Goal: Task Accomplishment & Management: Use online tool/utility

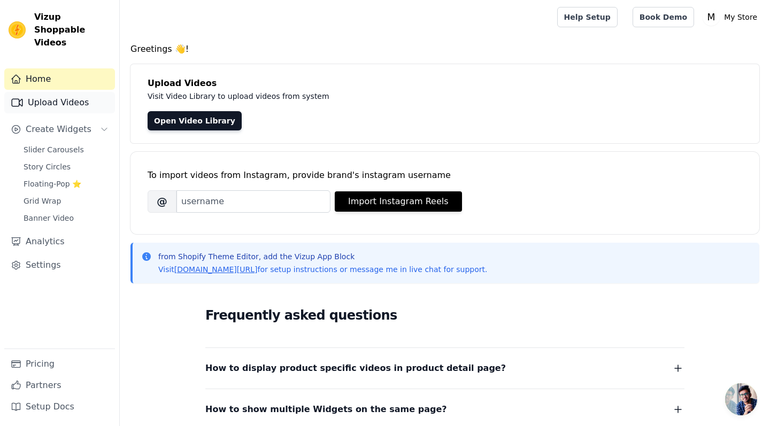
click at [81, 92] on link "Upload Videos" at bounding box center [59, 102] width 111 height 21
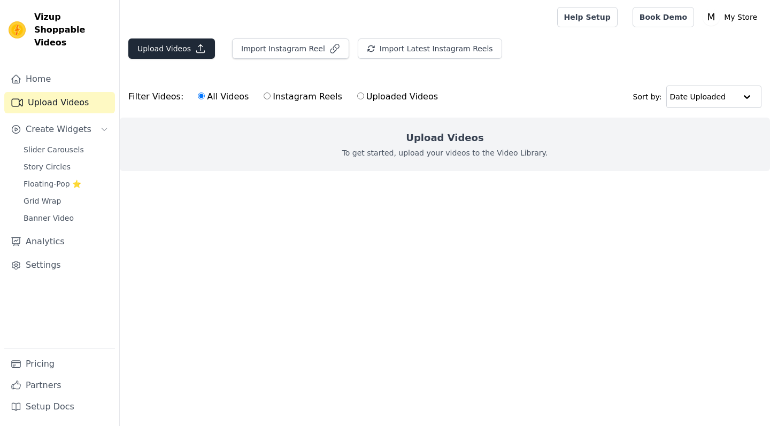
click at [195, 49] on icon "button" at bounding box center [200, 48] width 11 height 11
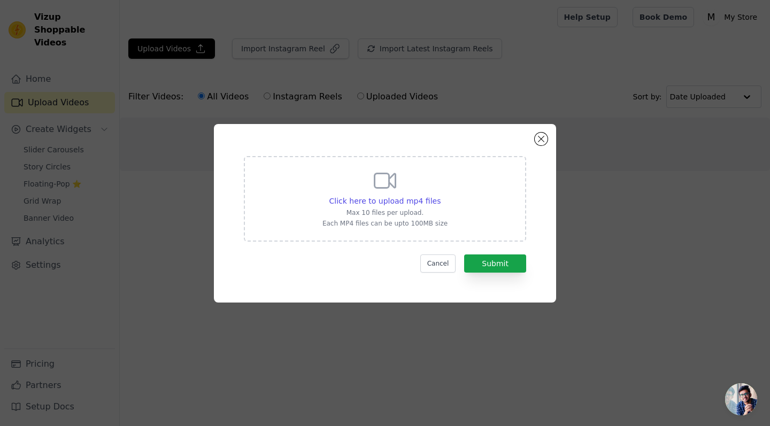
click at [426, 193] on div "Click here to upload mp4 files Max 10 files per upload. Each MP4 files can be u…" at bounding box center [385, 198] width 125 height 60
click at [440, 195] on input "Click here to upload mp4 files Max 10 files per upload. Each MP4 files can be u…" at bounding box center [440, 195] width 1 height 1
click at [547, 142] on button "Close modal" at bounding box center [541, 139] width 13 height 13
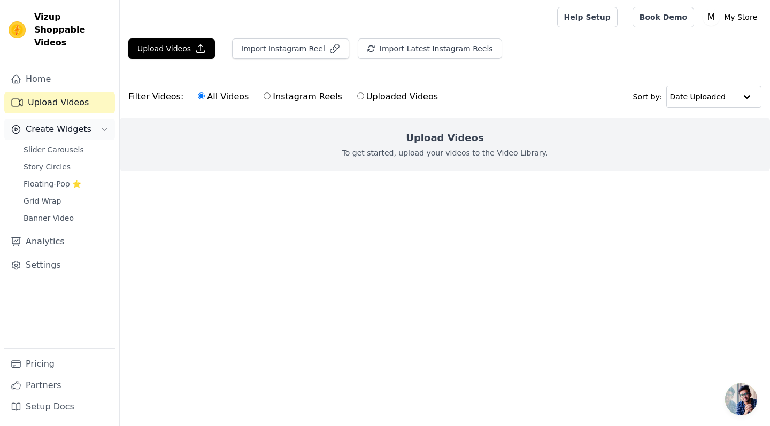
click at [65, 123] on span "Create Widgets" at bounding box center [59, 129] width 66 height 13
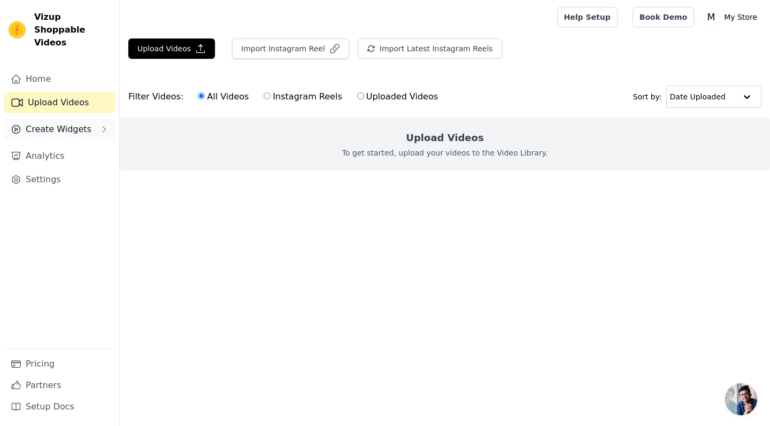
click at [65, 123] on span "Create Widgets" at bounding box center [59, 129] width 66 height 13
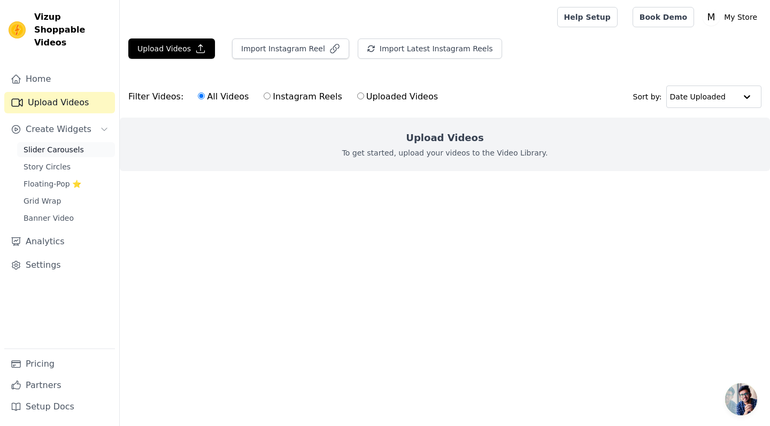
click at [56, 144] on span "Slider Carousels" at bounding box center [54, 149] width 60 height 11
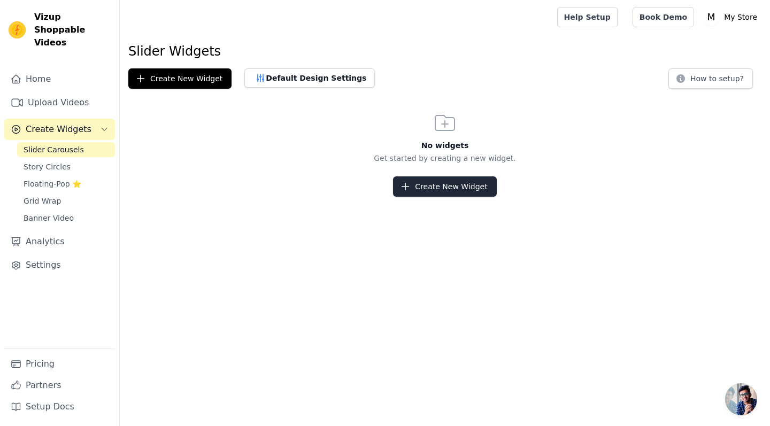
click at [436, 196] on button "Create New Widget" at bounding box center [444, 187] width 103 height 20
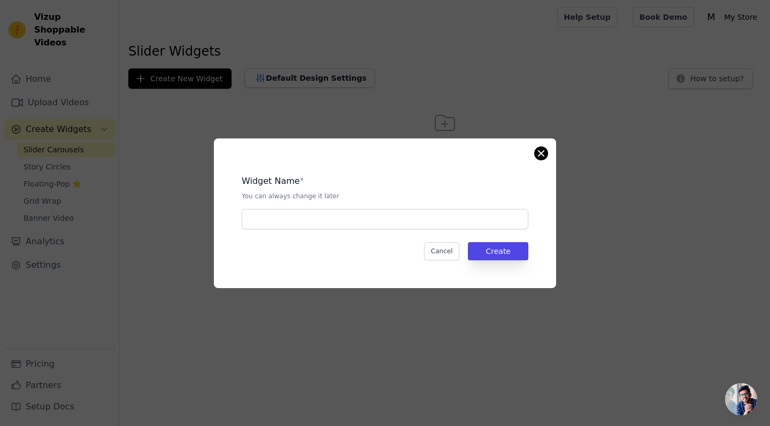
click at [539, 151] on button "Close modal" at bounding box center [541, 153] width 13 height 13
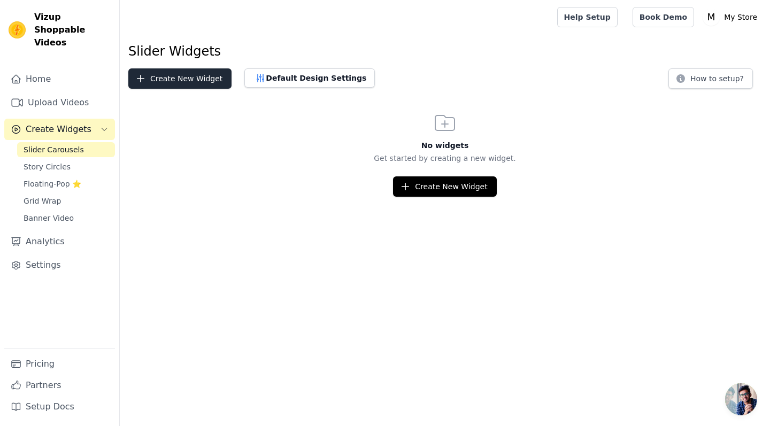
click at [201, 79] on button "Create New Widget" at bounding box center [179, 78] width 103 height 20
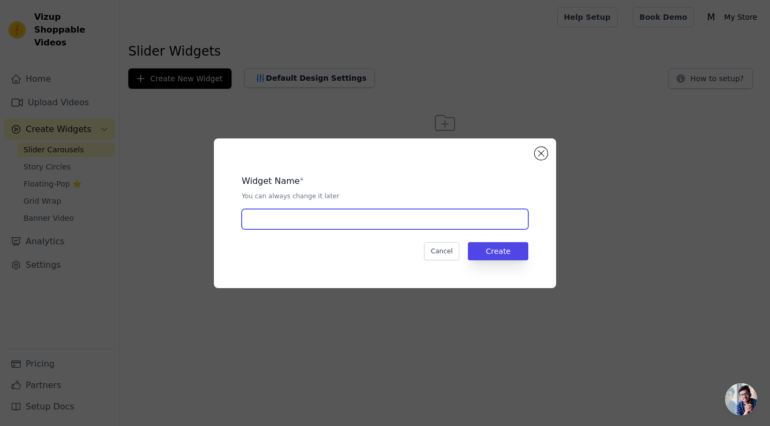
click at [299, 225] on input "text" at bounding box center [385, 219] width 287 height 20
type input "0.1"
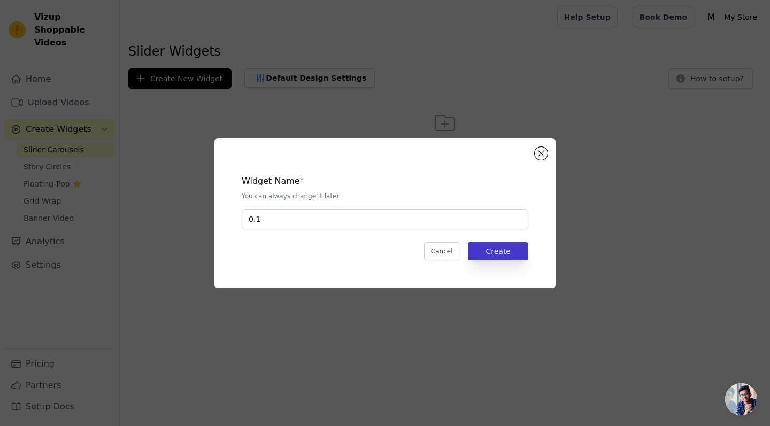
click at [509, 254] on button "Create" at bounding box center [498, 251] width 60 height 18
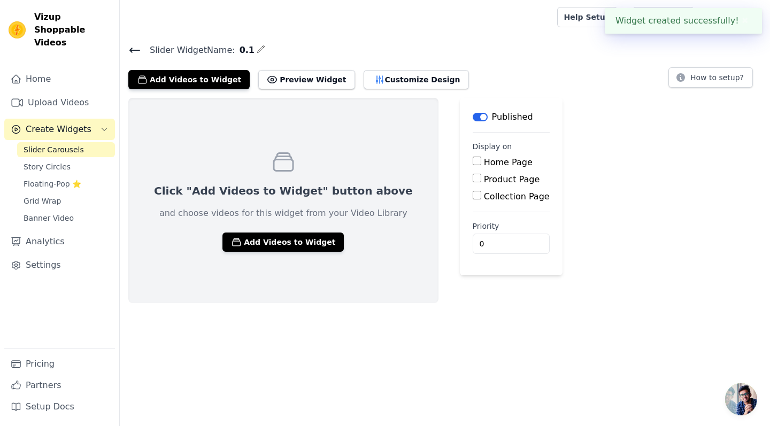
click at [473, 179] on input "Product Page" at bounding box center [477, 178] width 9 height 9
checkbox input "true"
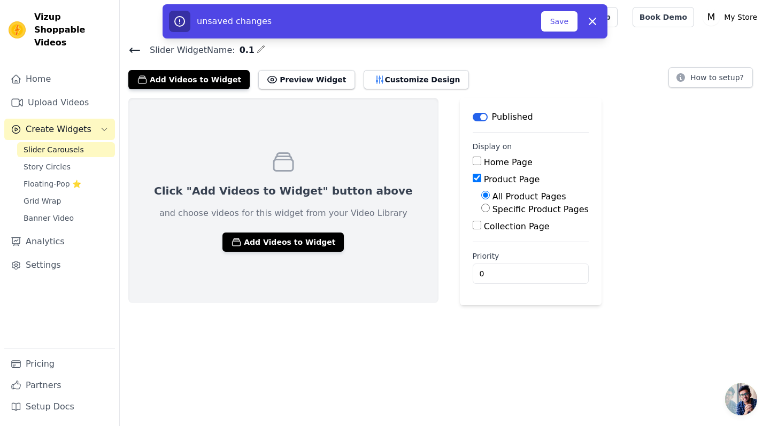
click at [482, 210] on input "Specific Product Pages" at bounding box center [486, 208] width 9 height 9
radio input "true"
click at [482, 228] on button "Select Products" at bounding box center [518, 234] width 72 height 18
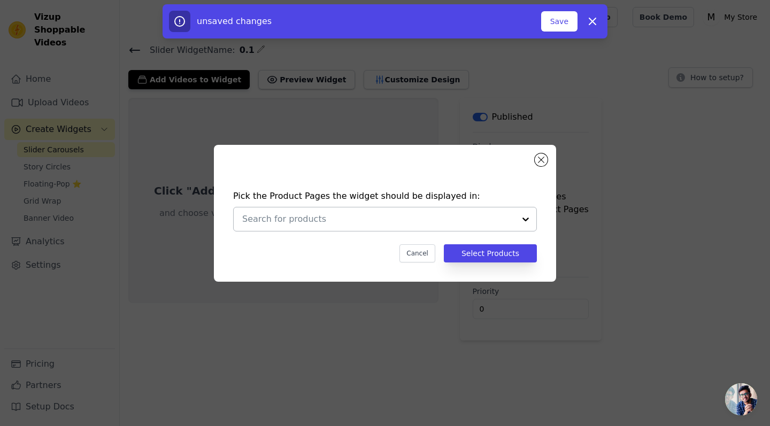
click at [492, 223] on input "text" at bounding box center [378, 219] width 273 height 13
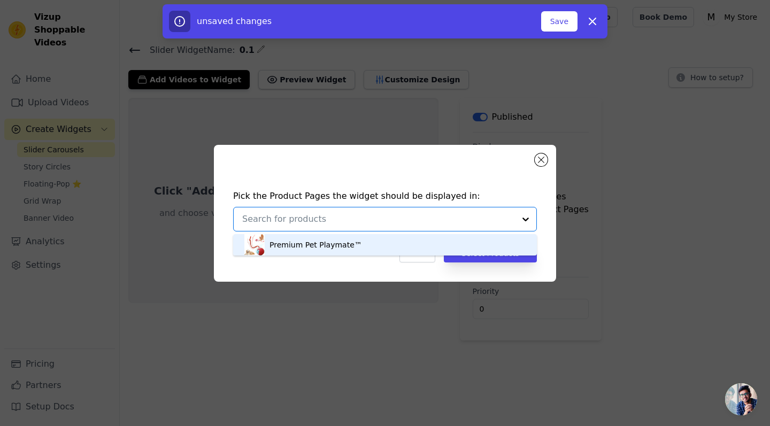
click at [446, 256] on div "Premium Pet Playmate™" at bounding box center [385, 244] width 283 height 21
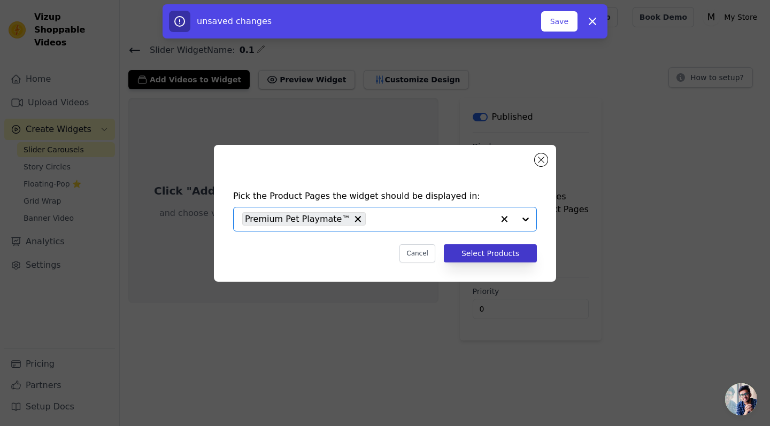
click at [488, 253] on button "Select Products" at bounding box center [490, 254] width 93 height 18
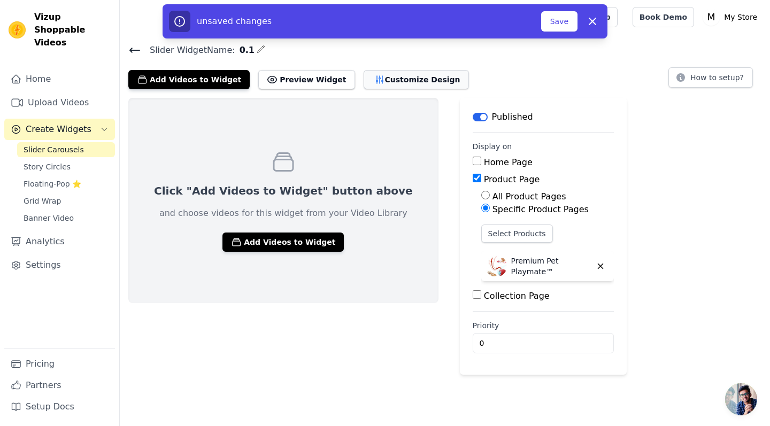
click at [394, 87] on button "Customize Design" at bounding box center [416, 79] width 105 height 19
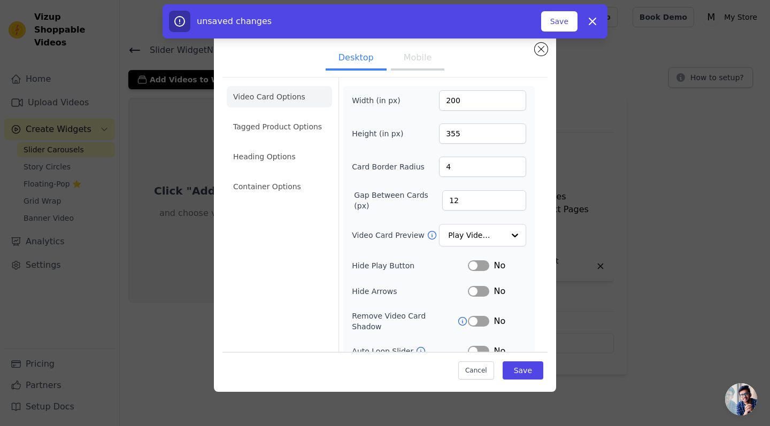
click at [413, 63] on button "Mobile" at bounding box center [418, 59] width 54 height 24
click at [361, 62] on button "Desktop" at bounding box center [356, 59] width 61 height 24
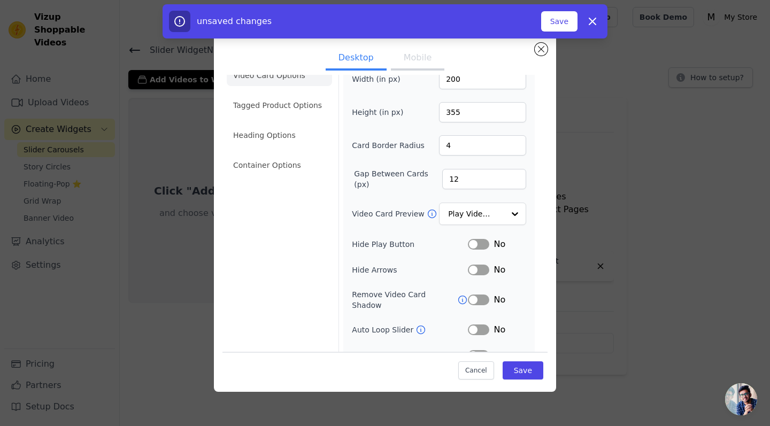
scroll to position [32, 0]
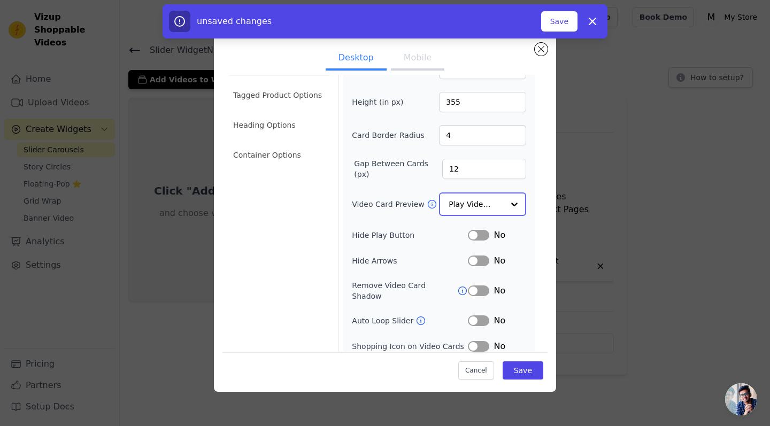
click at [501, 207] on input "Video Card Preview" at bounding box center [476, 204] width 55 height 21
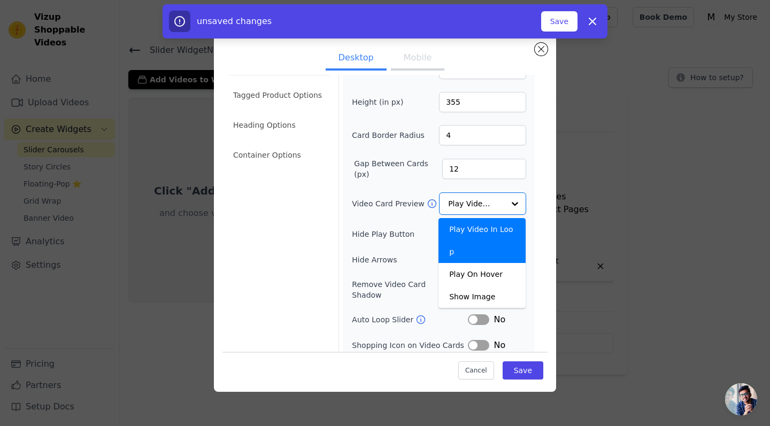
click at [540, 195] on div "Video Card Options Tagged Product Options Heading Options Container Options Wid…" at bounding box center [385, 215] width 325 height 341
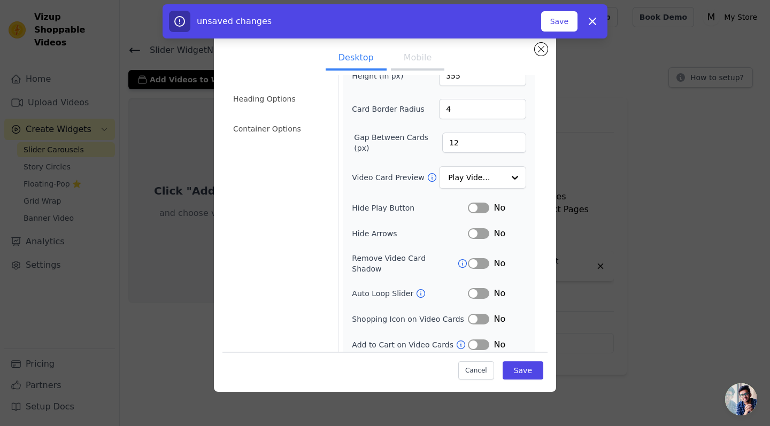
scroll to position [57, 0]
click at [476, 262] on button "Label" at bounding box center [478, 264] width 21 height 11
click at [477, 289] on button "Label" at bounding box center [478, 294] width 21 height 11
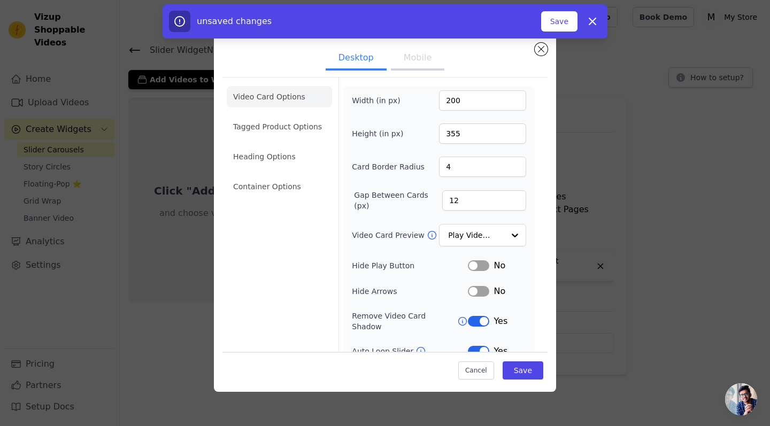
scroll to position [0, 0]
click at [415, 57] on button "Mobile" at bounding box center [418, 59] width 54 height 24
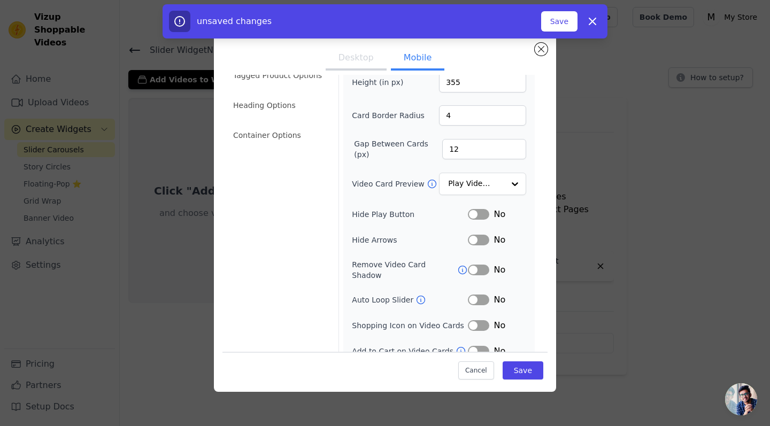
scroll to position [67, 0]
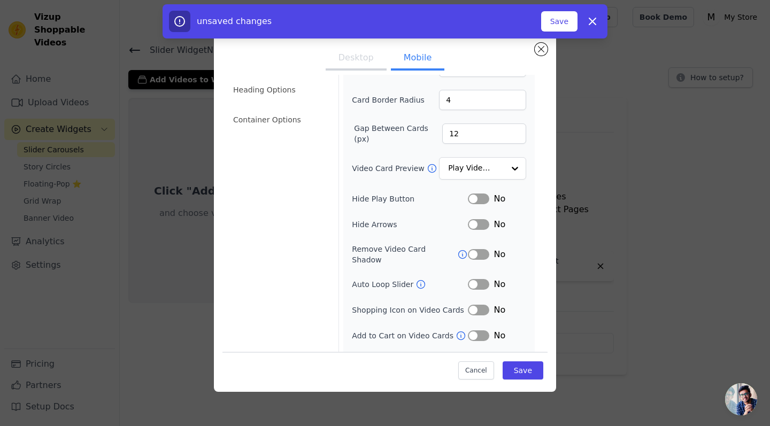
click at [477, 250] on button "Label" at bounding box center [478, 254] width 21 height 11
click at [476, 279] on button "Label" at bounding box center [478, 284] width 21 height 11
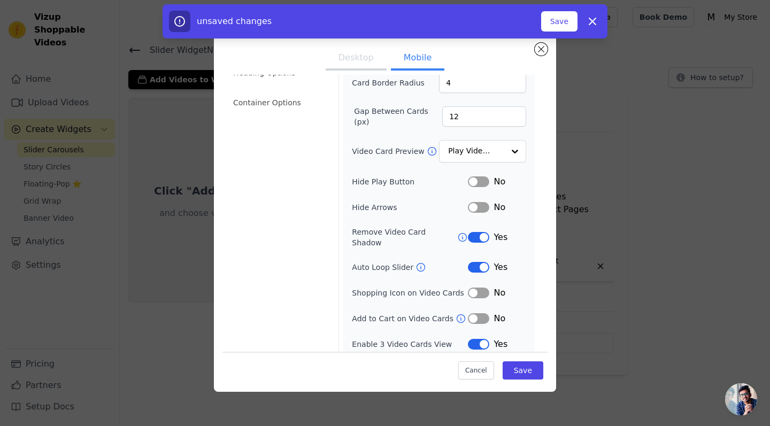
scroll to position [83, 0]
click at [521, 373] on button "Save" at bounding box center [523, 370] width 41 height 18
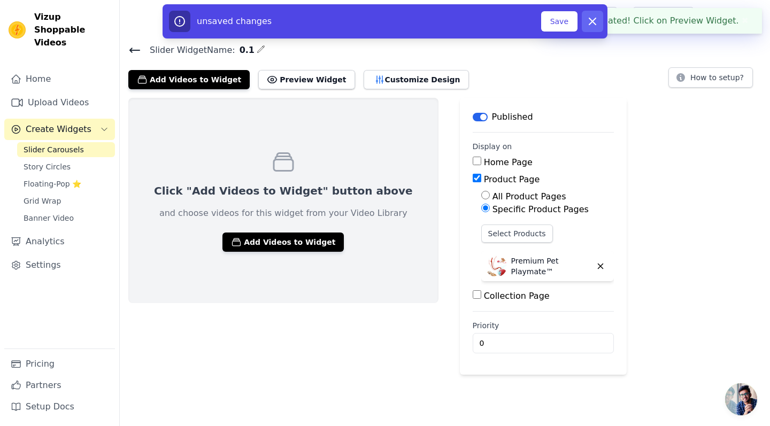
click at [590, 24] on icon "button" at bounding box center [593, 21] width 6 height 6
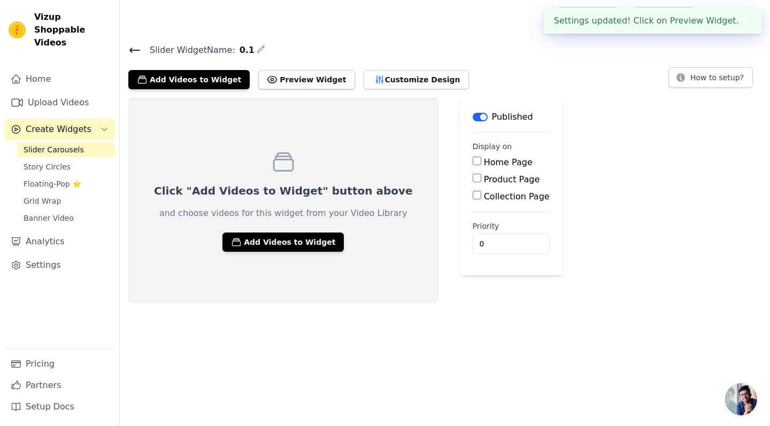
click at [484, 176] on label "Product Page" at bounding box center [512, 179] width 56 height 10
click at [473, 176] on input "Product Page" at bounding box center [477, 178] width 9 height 9
checkbox input "true"
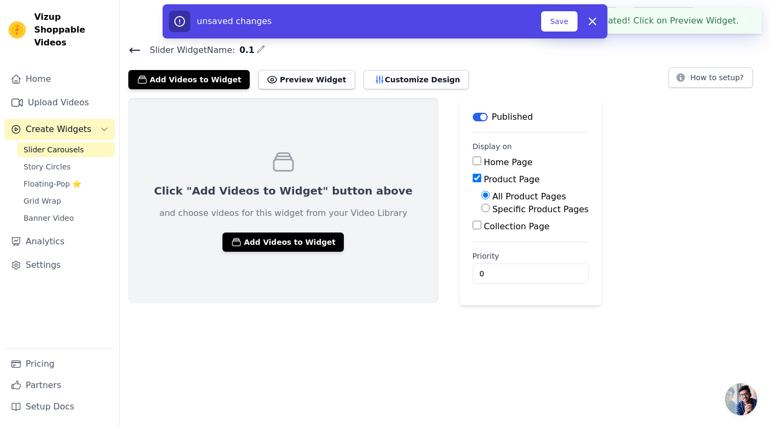
click at [482, 211] on input "Specific Product Pages" at bounding box center [486, 208] width 9 height 9
radio input "true"
click at [482, 232] on button "Select Products" at bounding box center [518, 234] width 72 height 18
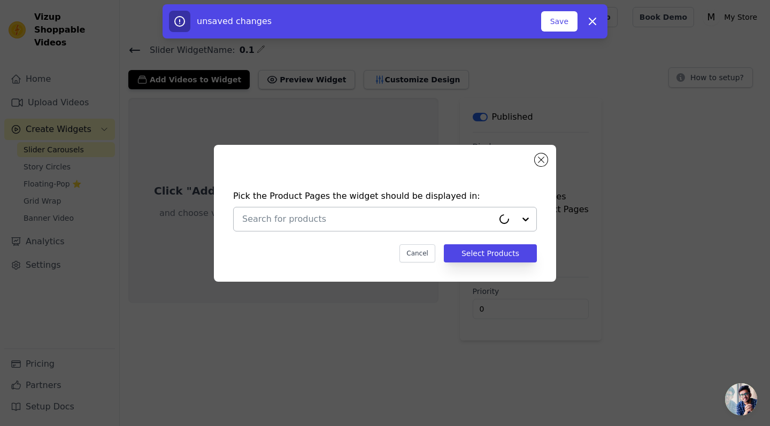
click at [440, 222] on input "text" at bounding box center [367, 219] width 251 height 13
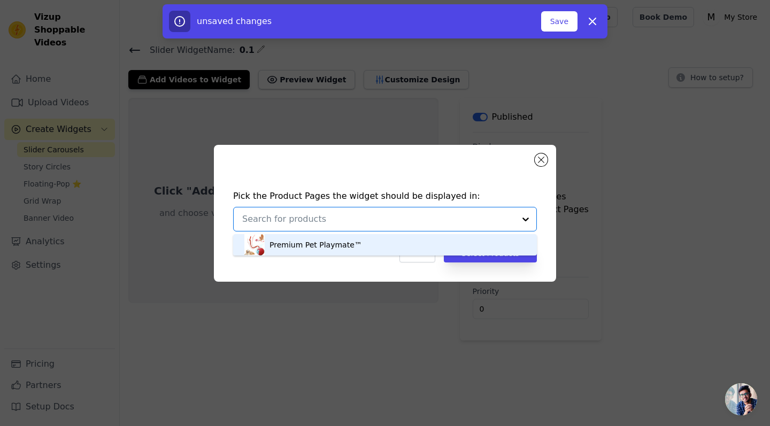
click at [433, 256] on div "Premium Pet Playmate™" at bounding box center [385, 244] width 283 height 21
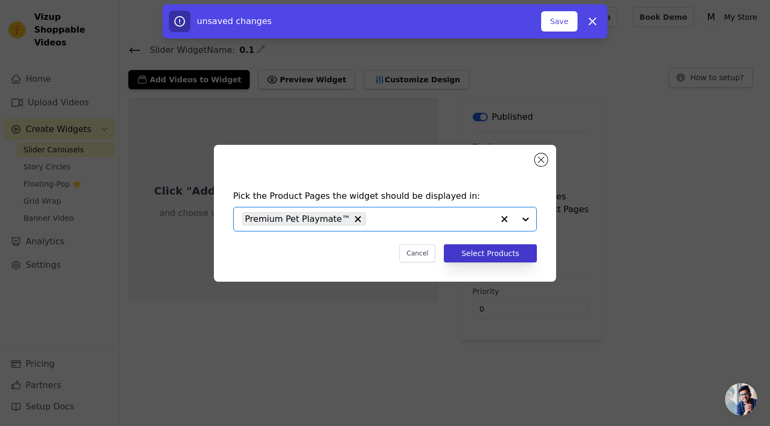
click at [492, 251] on button "Select Products" at bounding box center [490, 254] width 93 height 18
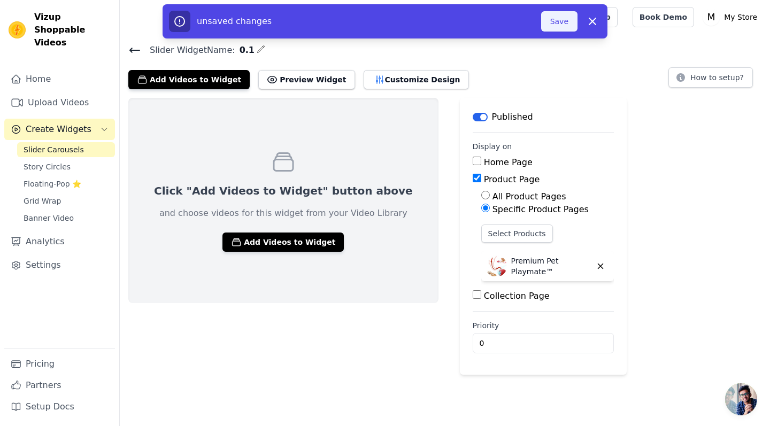
click at [562, 24] on button "Save" at bounding box center [559, 21] width 36 height 20
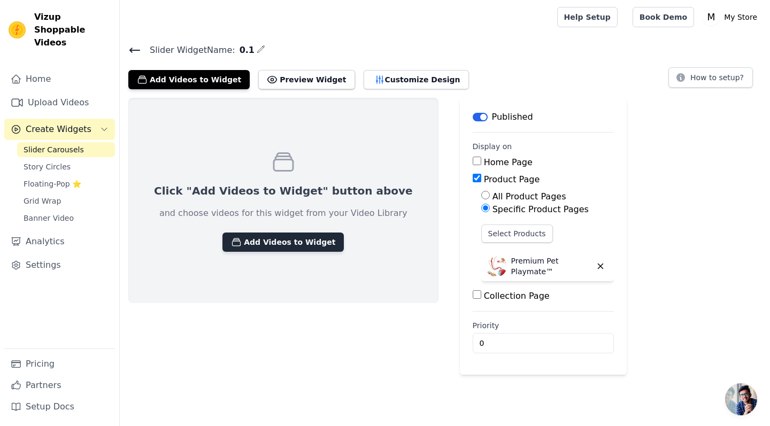
click at [283, 243] on button "Add Videos to Widget" at bounding box center [283, 242] width 121 height 19
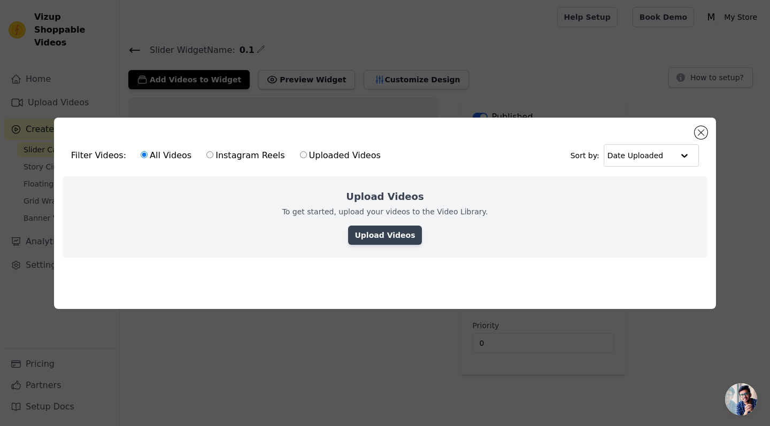
click at [398, 231] on link "Upload Videos" at bounding box center [384, 235] width 73 height 19
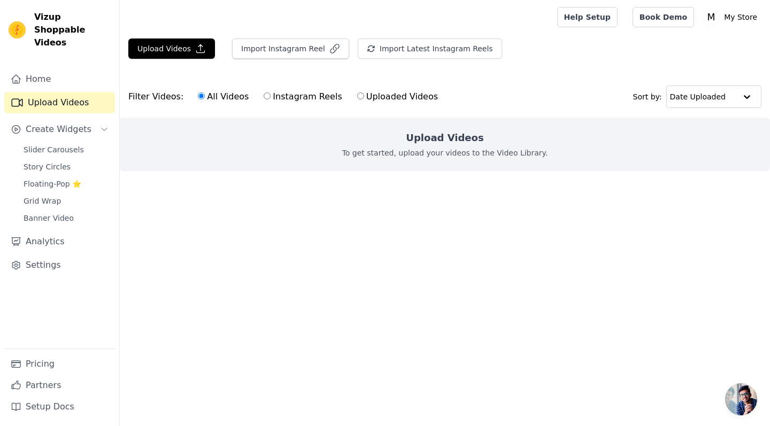
click at [440, 150] on p "To get started, upload your videos to the Video Library." at bounding box center [445, 153] width 206 height 11
click at [184, 49] on button "Upload Videos" at bounding box center [171, 49] width 87 height 20
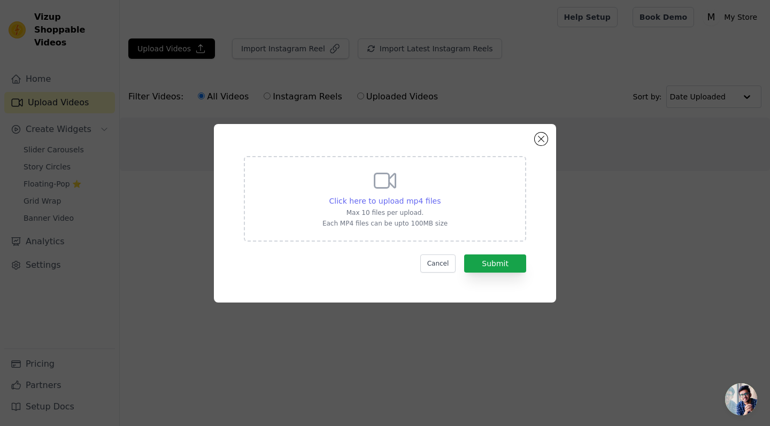
click at [438, 201] on span "Click here to upload mp4 files" at bounding box center [386, 201] width 112 height 9
click at [440, 196] on input "Click here to upload mp4 files Max 10 files per upload. Each MP4 files can be u…" at bounding box center [440, 195] width 1 height 1
type input "C:\fakepath\WhatsApp Video 2025-08-16 at 23.30.37.mp4"
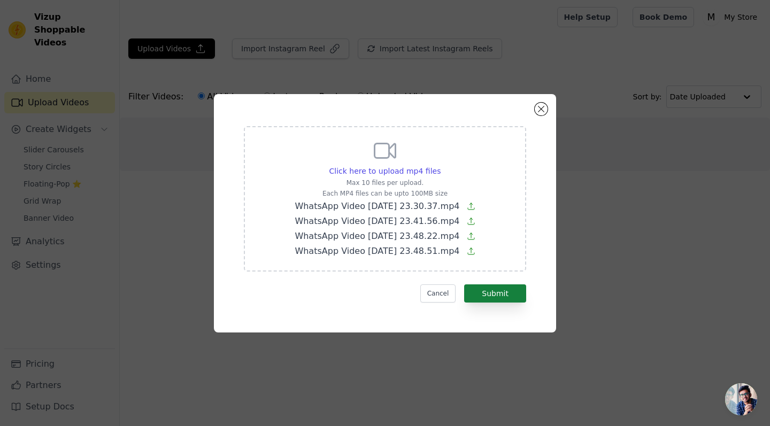
click at [500, 297] on button "Submit" at bounding box center [495, 294] width 62 height 18
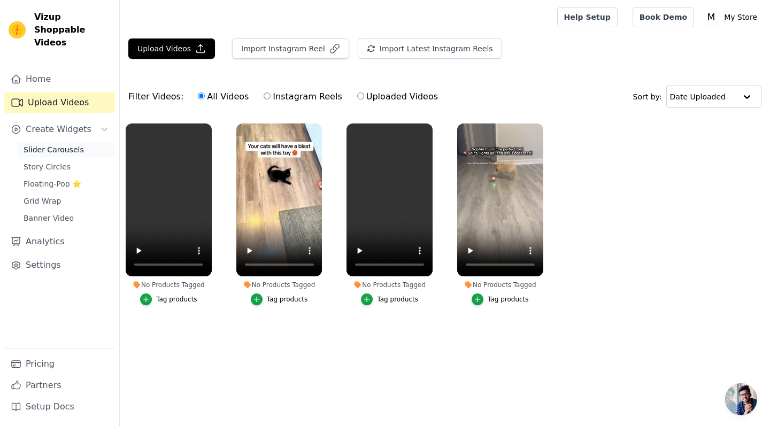
click at [76, 144] on span "Slider Carousels" at bounding box center [54, 149] width 60 height 11
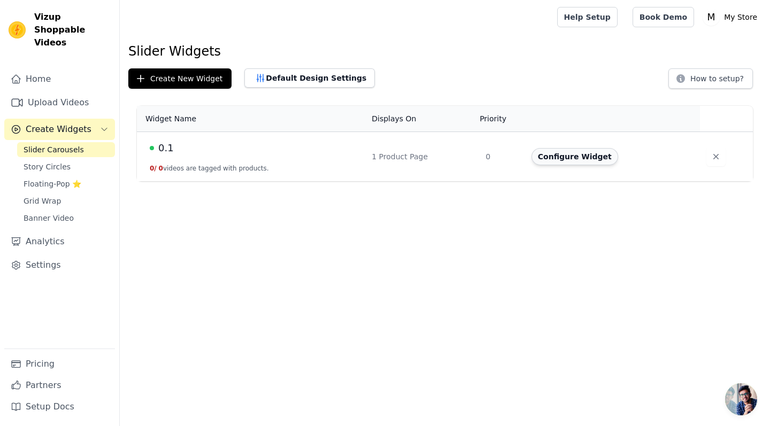
click at [577, 159] on button "Configure Widget" at bounding box center [575, 156] width 87 height 17
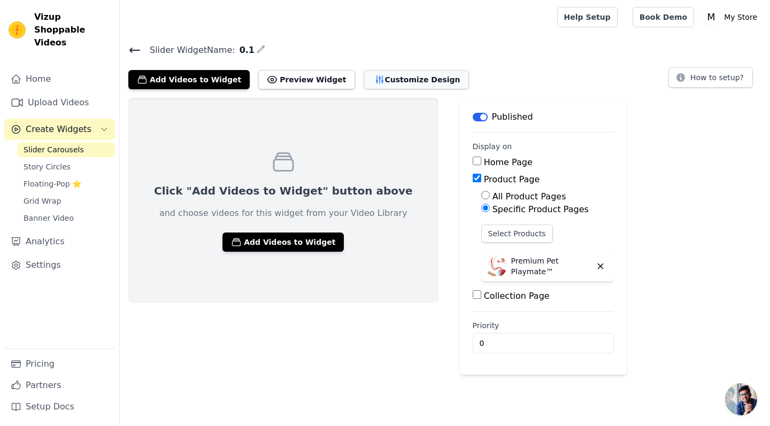
click at [390, 76] on button "Customize Design" at bounding box center [416, 79] width 105 height 19
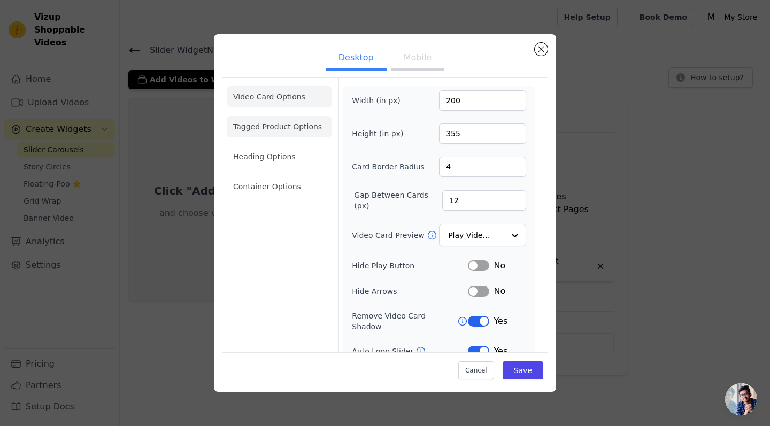
click at [302, 176] on li "Tagged Product Options" at bounding box center [279, 186] width 105 height 21
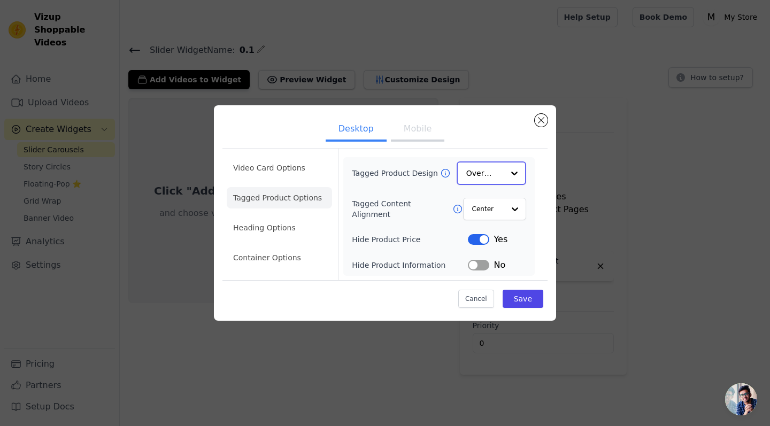
click at [507, 176] on div at bounding box center [514, 173] width 21 height 21
click at [511, 248] on div "Minimalist" at bounding box center [492, 244] width 70 height 22
click at [426, 127] on button "Mobile" at bounding box center [418, 131] width 54 height 24
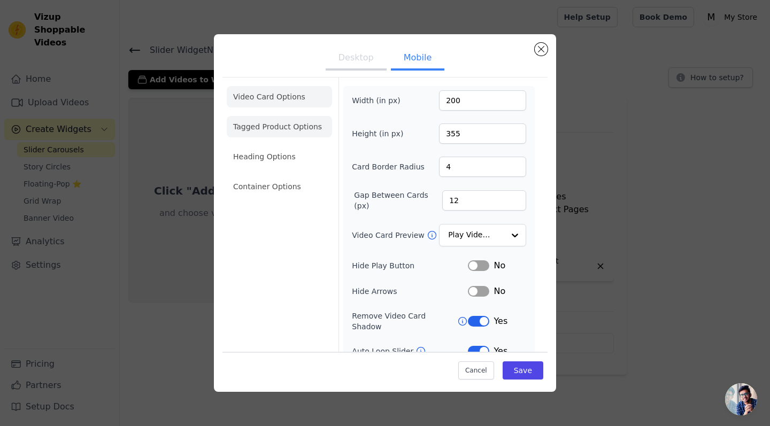
click at [322, 176] on li "Tagged Product Options" at bounding box center [279, 186] width 105 height 21
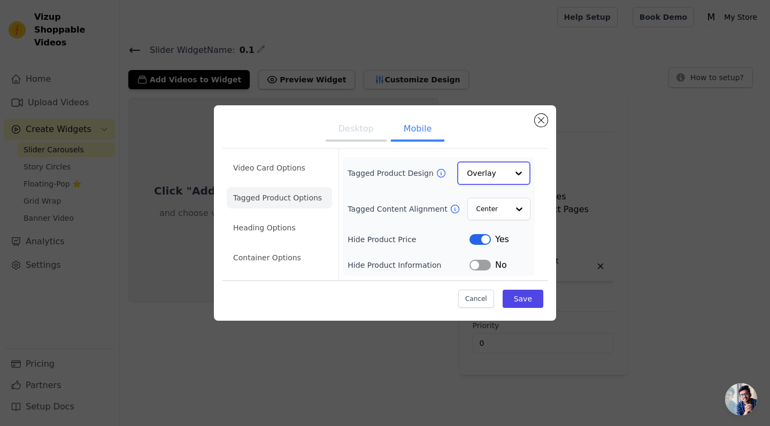
click at [518, 170] on div at bounding box center [518, 173] width 21 height 21
click at [501, 243] on div "Minimalist" at bounding box center [493, 244] width 73 height 22
click at [482, 266] on button "Label" at bounding box center [480, 264] width 21 height 11
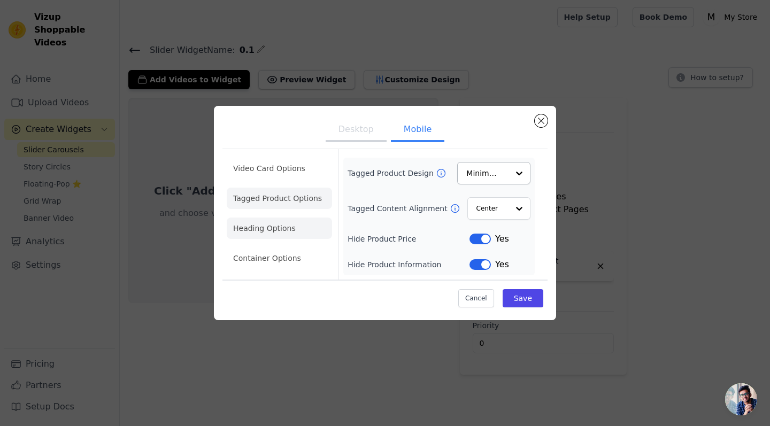
click at [285, 231] on li "Heading Options" at bounding box center [279, 228] width 105 height 21
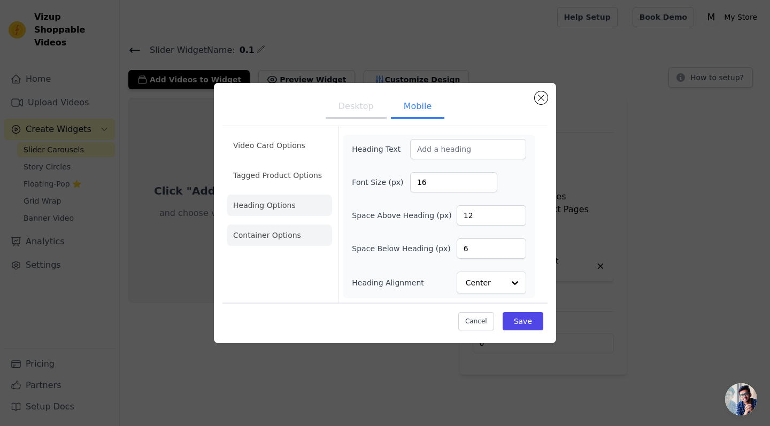
click at [295, 237] on li "Container Options" at bounding box center [279, 235] width 105 height 21
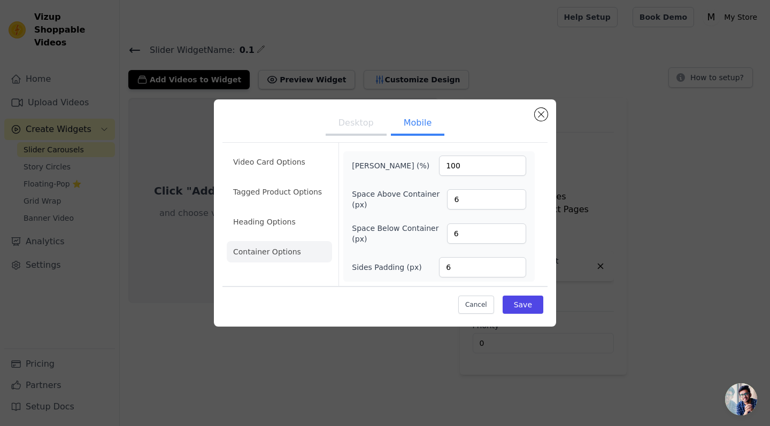
click at [364, 119] on button "Desktop" at bounding box center [356, 124] width 61 height 24
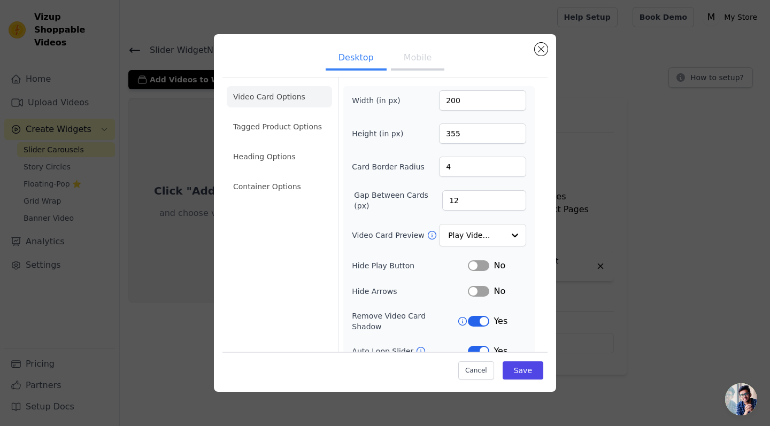
click at [480, 288] on button "Label" at bounding box center [478, 291] width 21 height 11
click at [479, 293] on button "Label" at bounding box center [478, 291] width 21 height 11
click at [521, 378] on button "Save" at bounding box center [523, 370] width 41 height 18
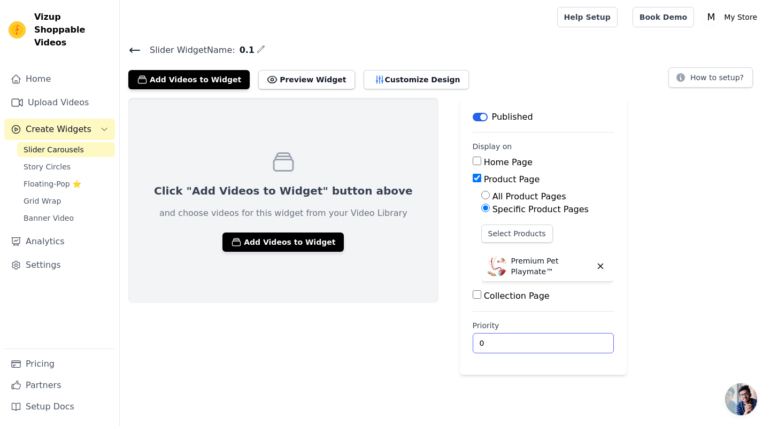
click at [552, 346] on input "0" at bounding box center [543, 343] width 141 height 20
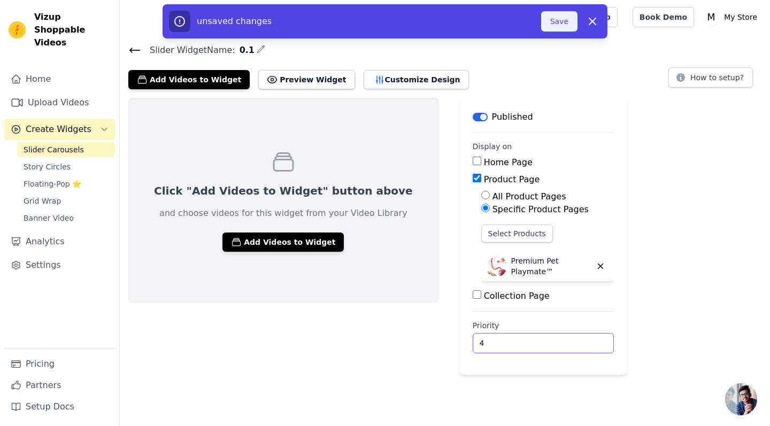
type input "4"
click at [556, 24] on button "Save" at bounding box center [559, 21] width 36 height 20
click at [545, 27] on div at bounding box center [336, 17] width 416 height 34
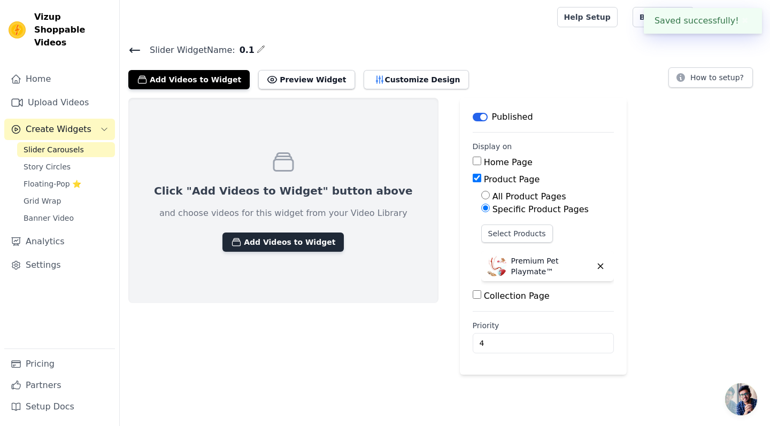
click at [271, 247] on button "Add Videos to Widget" at bounding box center [283, 242] width 121 height 19
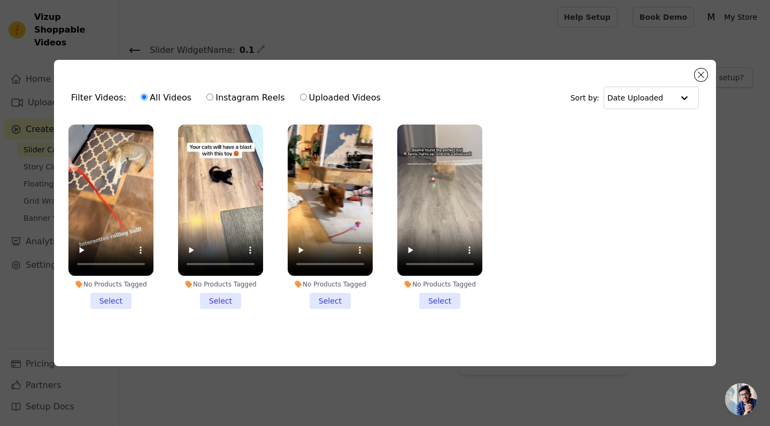
click at [116, 297] on li "No Products Tagged Select" at bounding box center [110, 217] width 85 height 185
click at [0, 0] on input "No Products Tagged Select" at bounding box center [0, 0] width 0 height 0
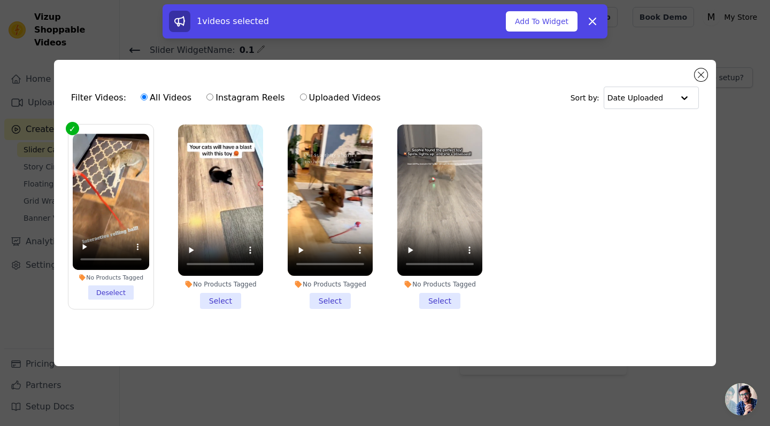
click at [227, 302] on li "No Products Tagged Select" at bounding box center [220, 217] width 85 height 185
click at [0, 0] on input "No Products Tagged Select" at bounding box center [0, 0] width 0 height 0
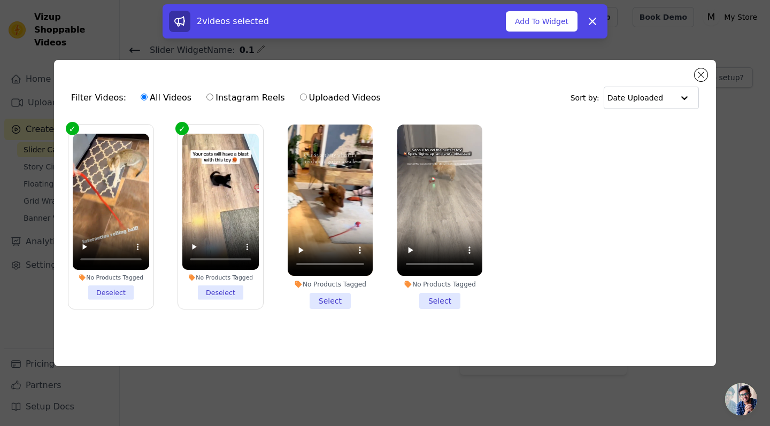
click at [223, 288] on li "No Products Tagged Deselect" at bounding box center [220, 217] width 77 height 166
click at [0, 0] on input "No Products Tagged Deselect" at bounding box center [0, 0] width 0 height 0
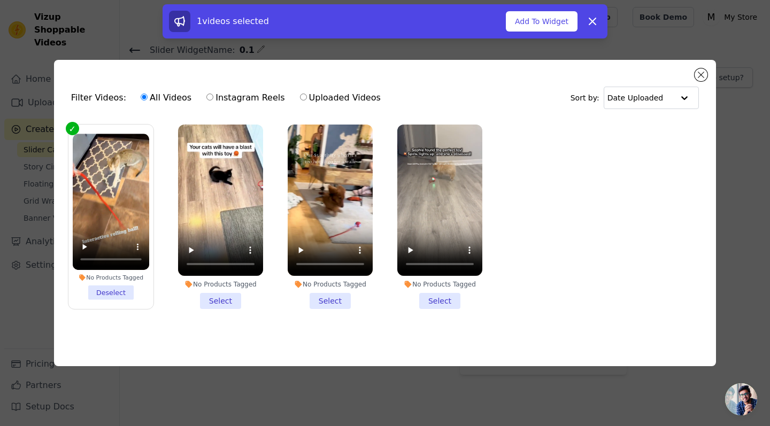
click at [329, 296] on li "No Products Tagged Select" at bounding box center [330, 217] width 85 height 185
click at [0, 0] on input "No Products Tagged Select" at bounding box center [0, 0] width 0 height 0
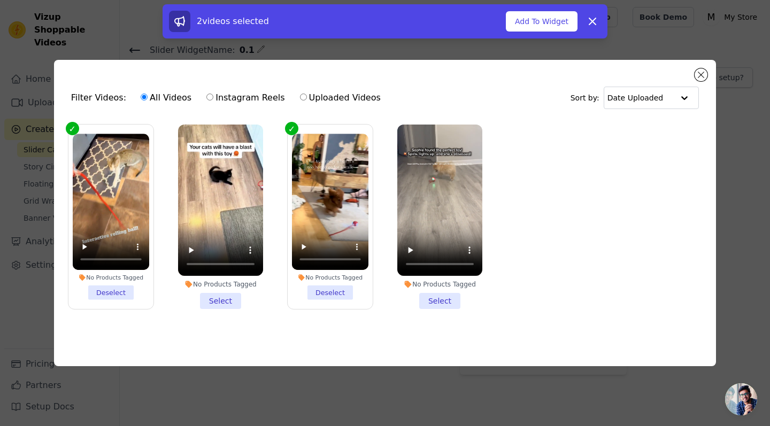
click at [224, 299] on li "No Products Tagged Select" at bounding box center [220, 217] width 85 height 185
click at [0, 0] on input "No Products Tagged Select" at bounding box center [0, 0] width 0 height 0
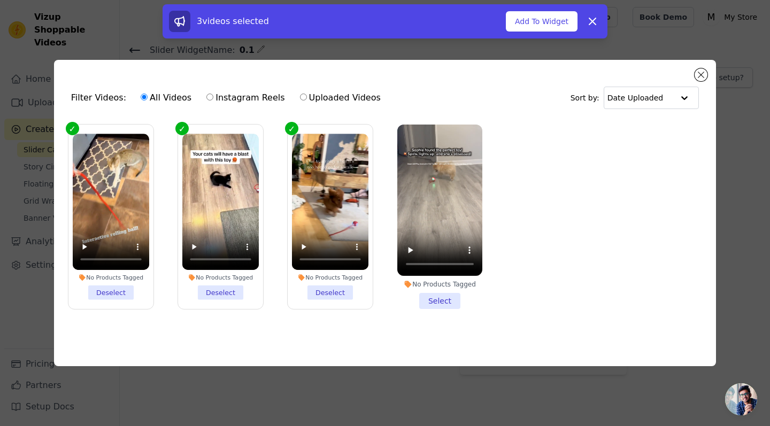
click at [441, 304] on li "No Products Tagged Select" at bounding box center [440, 217] width 85 height 185
click at [0, 0] on input "No Products Tagged Select" at bounding box center [0, 0] width 0 height 0
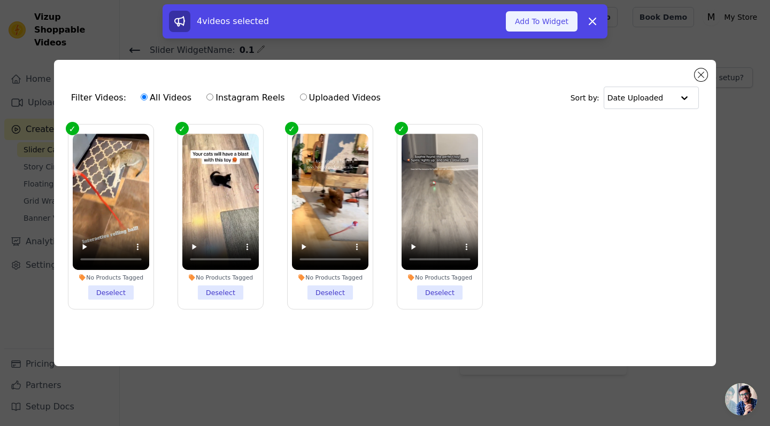
click at [550, 20] on button "Add To Widget" at bounding box center [542, 21] width 72 height 20
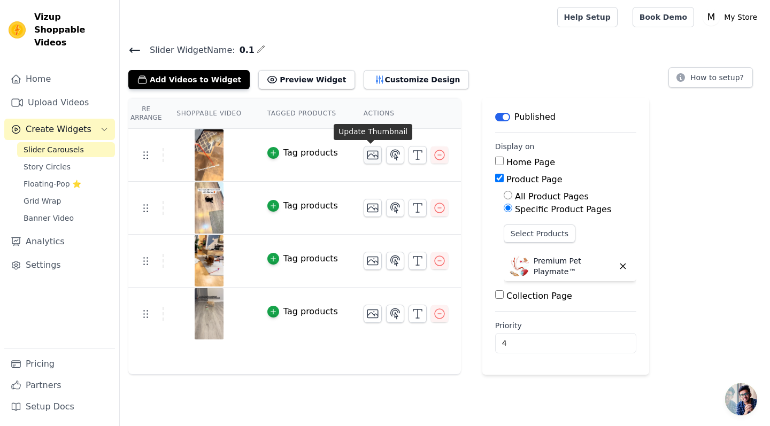
click at [367, 153] on icon "button" at bounding box center [373, 155] width 13 height 13
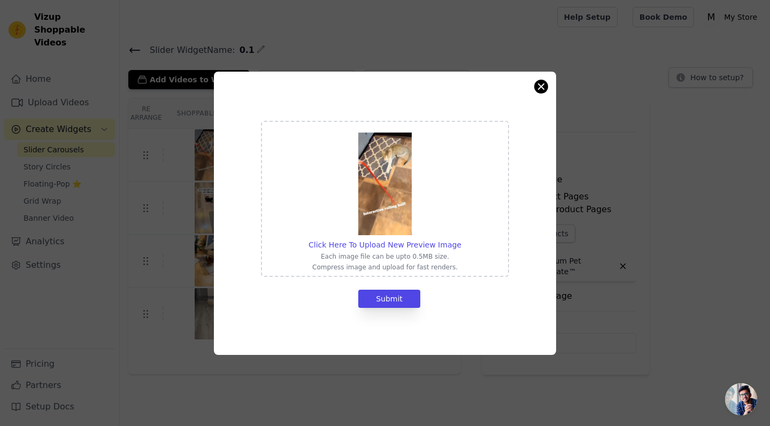
click at [543, 91] on button "Close modal" at bounding box center [541, 86] width 13 height 13
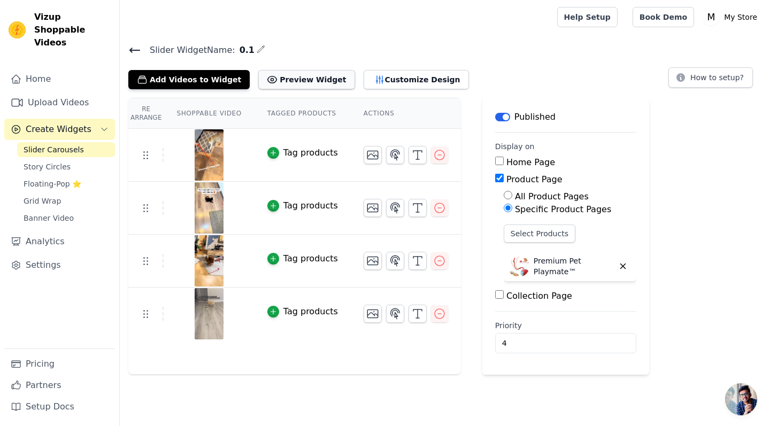
click at [301, 82] on button "Preview Widget" at bounding box center [306, 79] width 96 height 19
